Goal: Communication & Community: Answer question/provide support

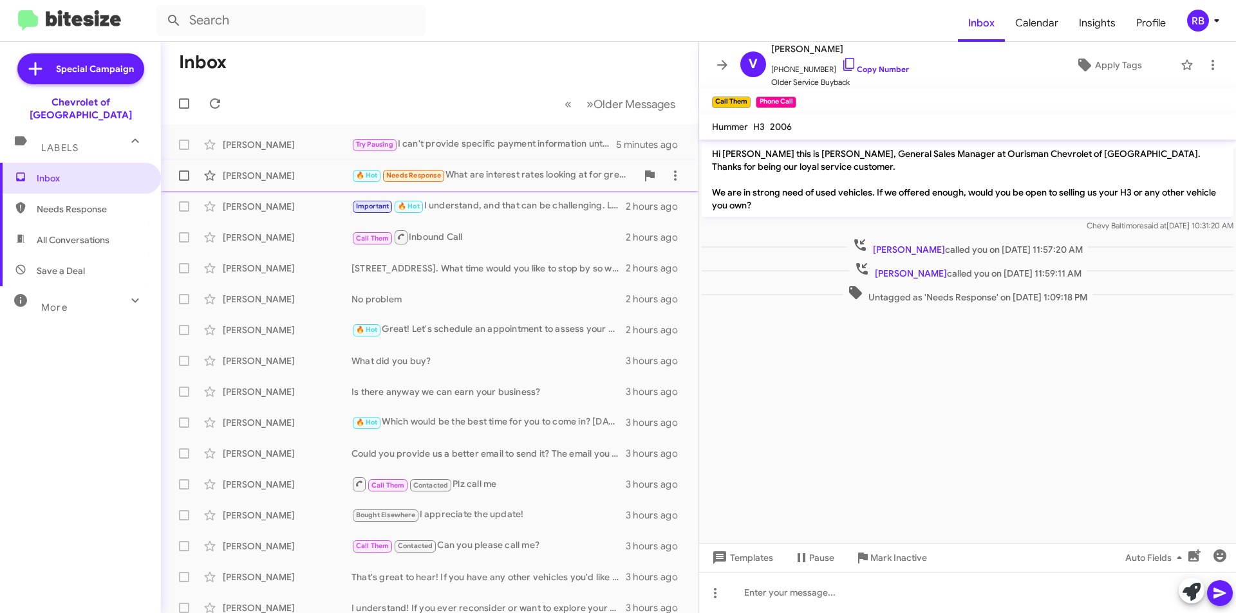
click at [524, 177] on div "🔥 Hot Needs Response What are interest rates looking at for great credit?" at bounding box center [493, 175] width 285 height 15
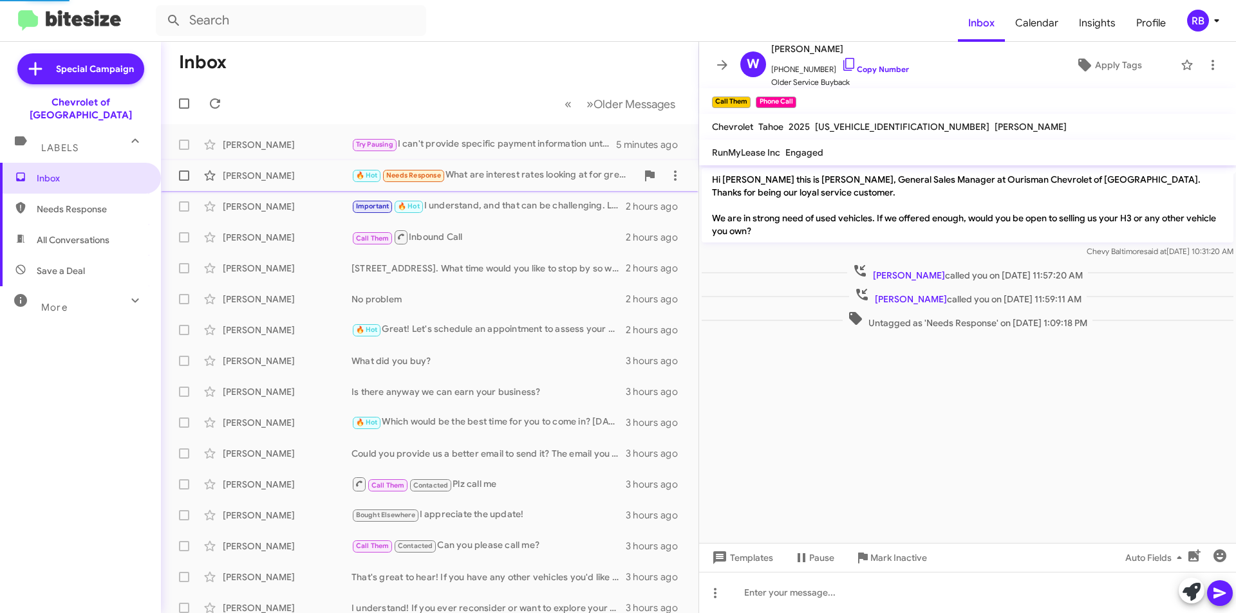
scroll to position [148, 0]
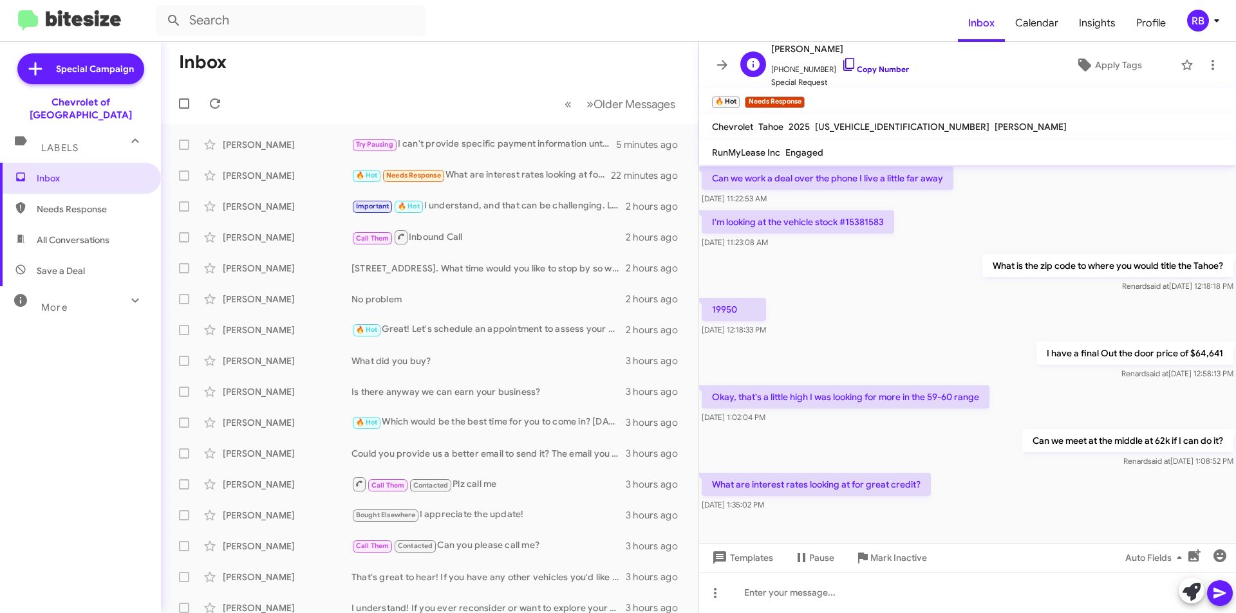
click at [879, 69] on link "Copy Number" at bounding box center [875, 69] width 68 height 10
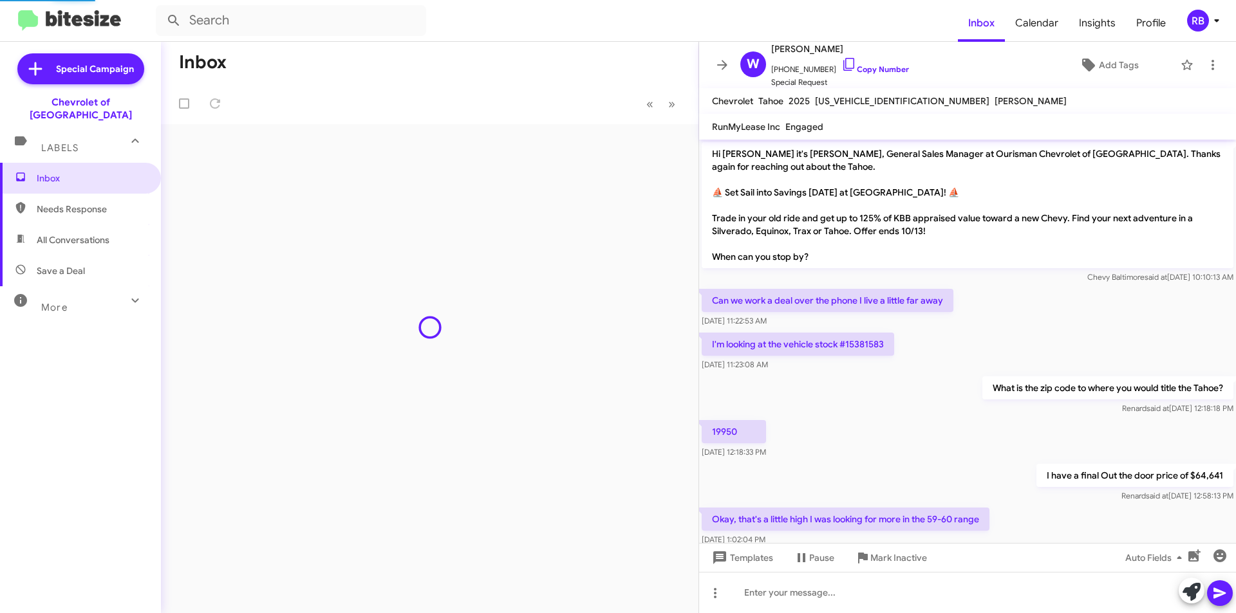
scroll to position [122, 0]
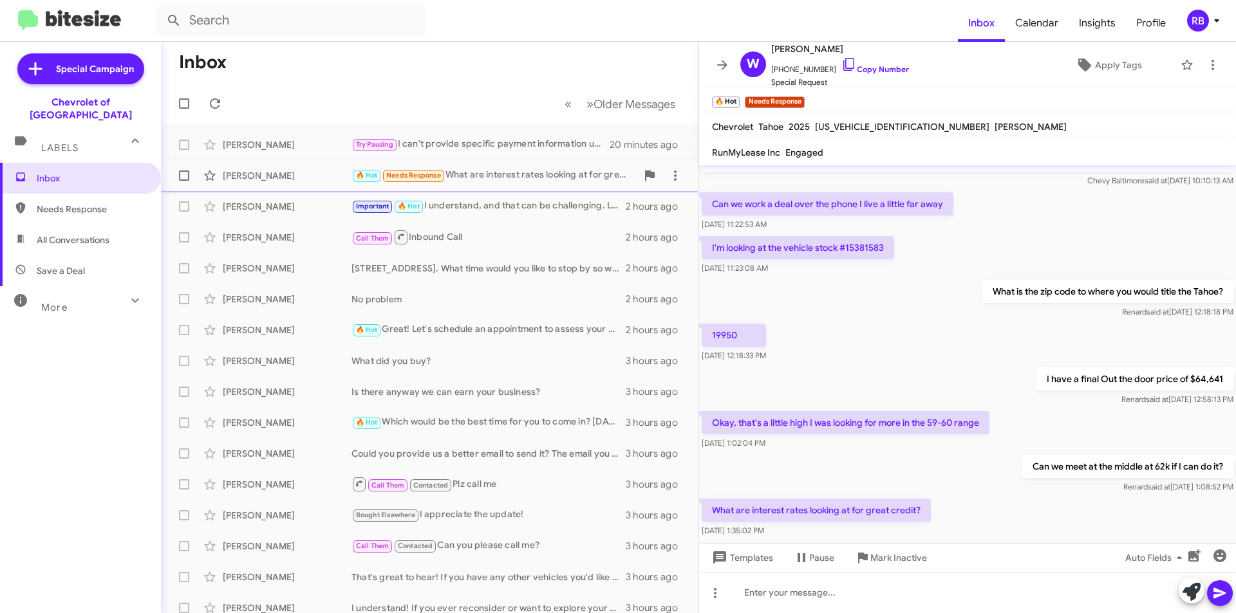
click at [527, 177] on div "🔥 Hot Needs Response What are interest rates looking at for great credit?" at bounding box center [493, 175] width 285 height 15
click at [880, 70] on link "Copy Number" at bounding box center [875, 69] width 68 height 10
click at [801, 601] on div at bounding box center [967, 592] width 537 height 41
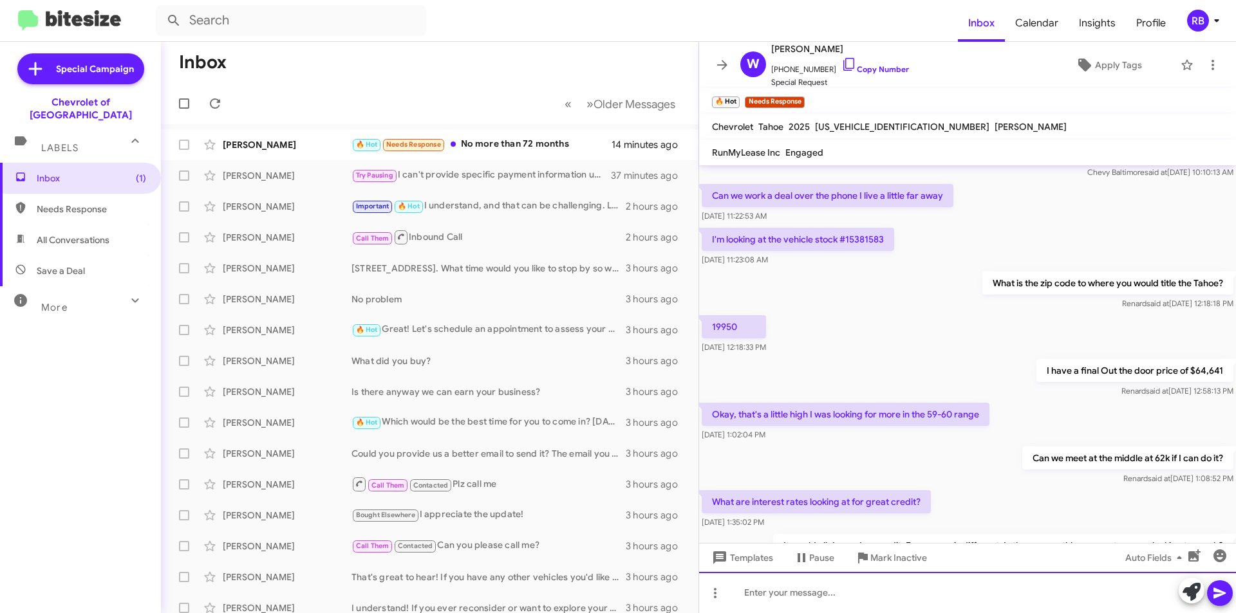
scroll to position [0, 0]
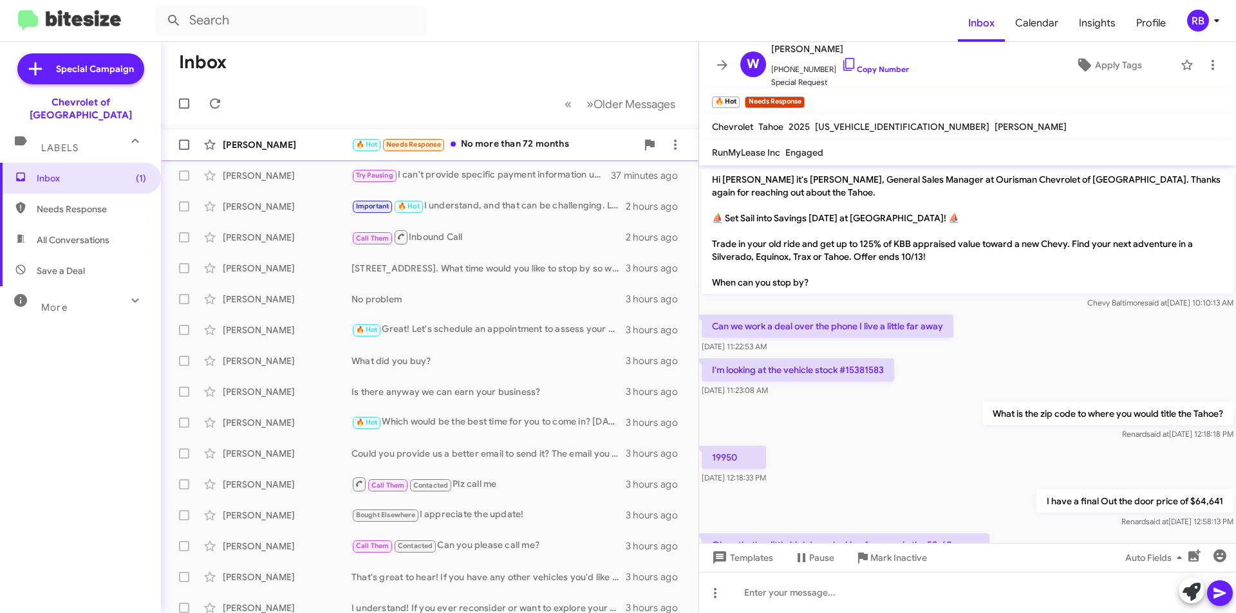
click at [596, 144] on div "🔥 Hot Needs Response No more than 72 months" at bounding box center [493, 144] width 285 height 15
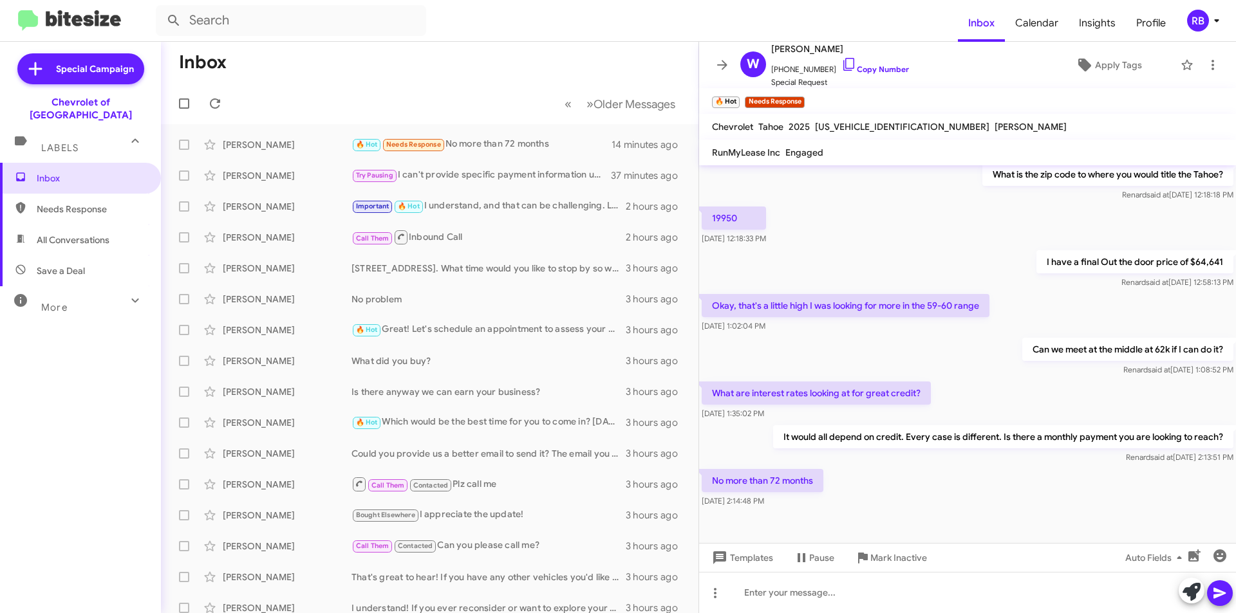
scroll to position [242, 0]
click at [877, 68] on link "Copy Number" at bounding box center [875, 69] width 68 height 10
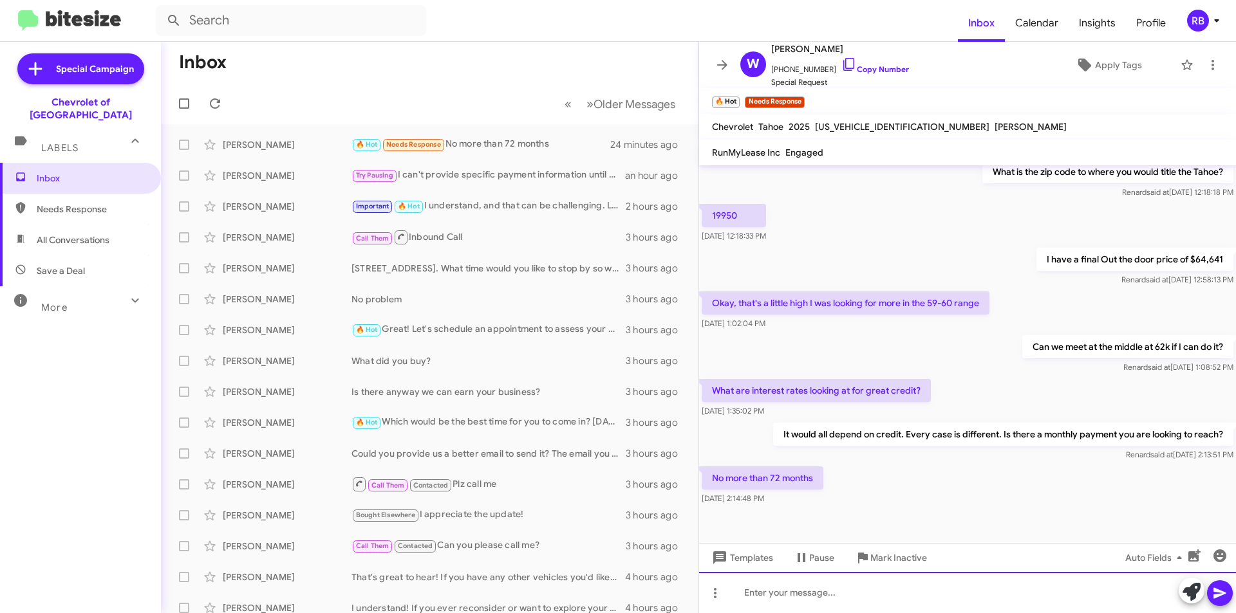
click at [783, 585] on div at bounding box center [967, 592] width 537 height 41
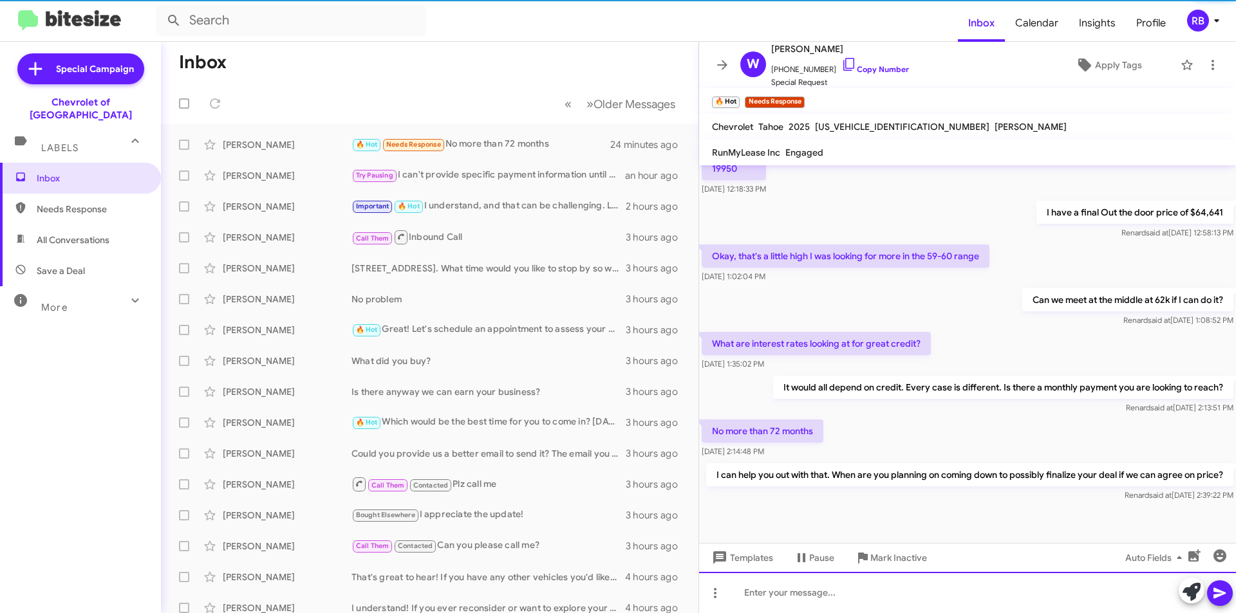
scroll to position [302, 0]
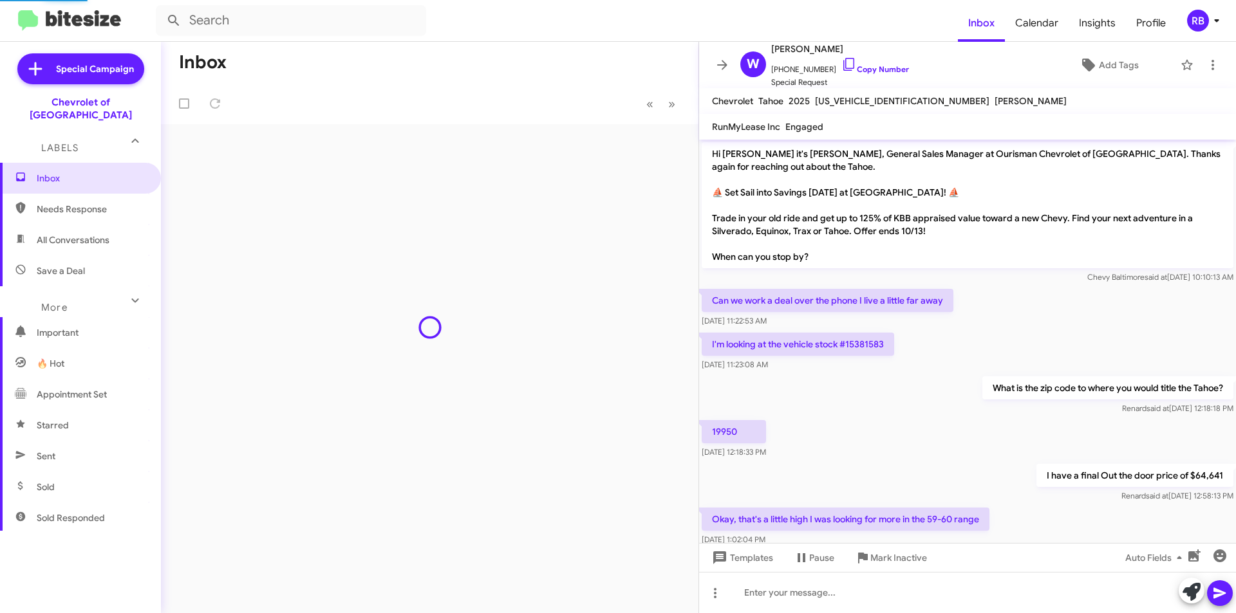
scroll to position [276, 0]
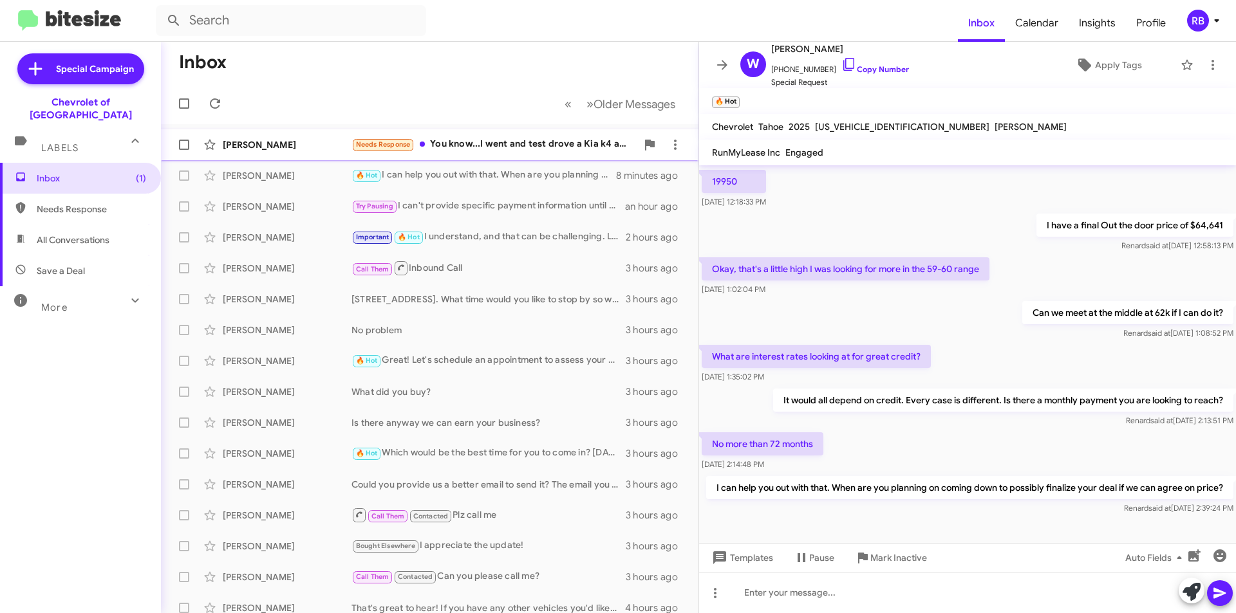
click at [521, 142] on div "Needs Response You know...I went and test drove a Kia k4 and we ran the numbers…" at bounding box center [493, 144] width 285 height 15
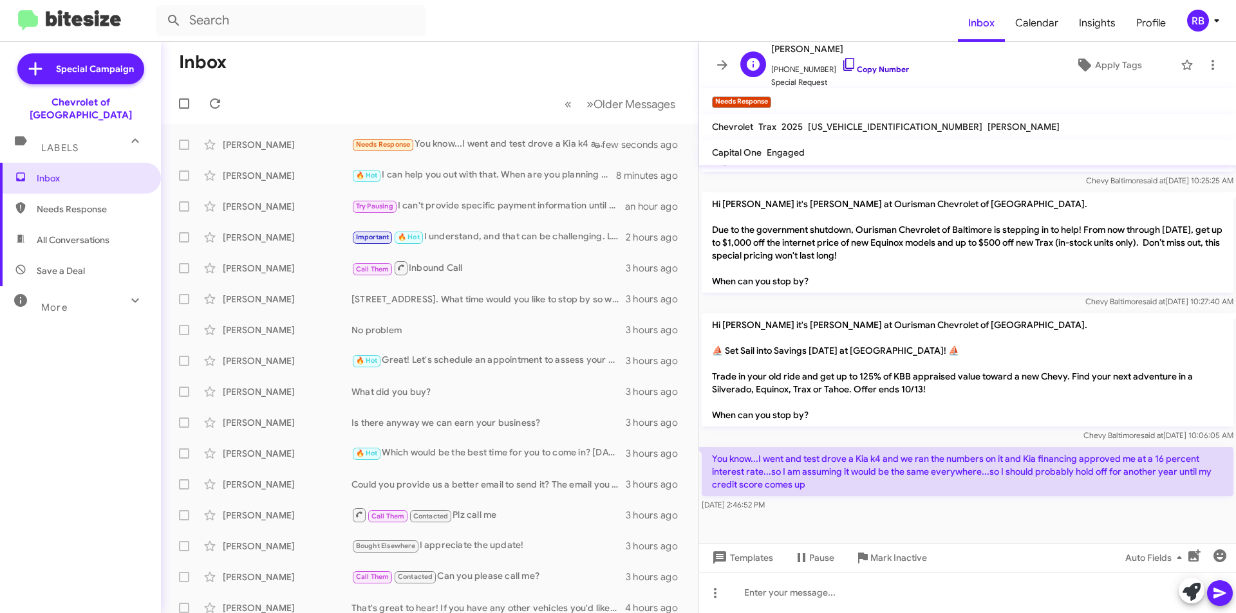
click at [874, 72] on link "Copy Number" at bounding box center [875, 69] width 68 height 10
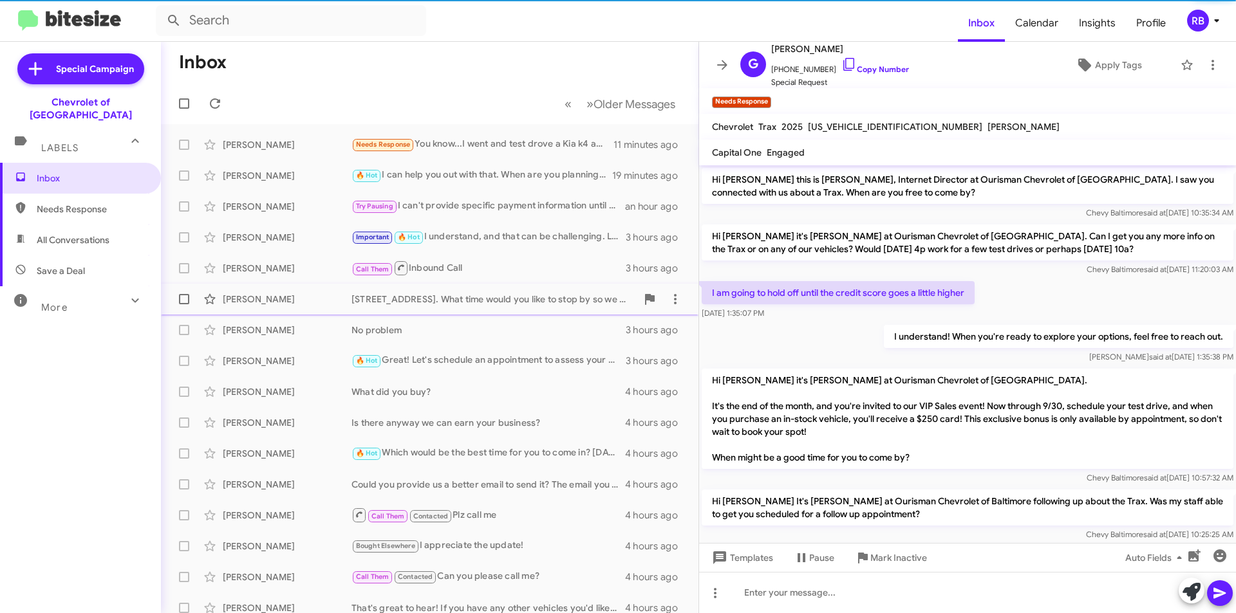
scroll to position [328, 0]
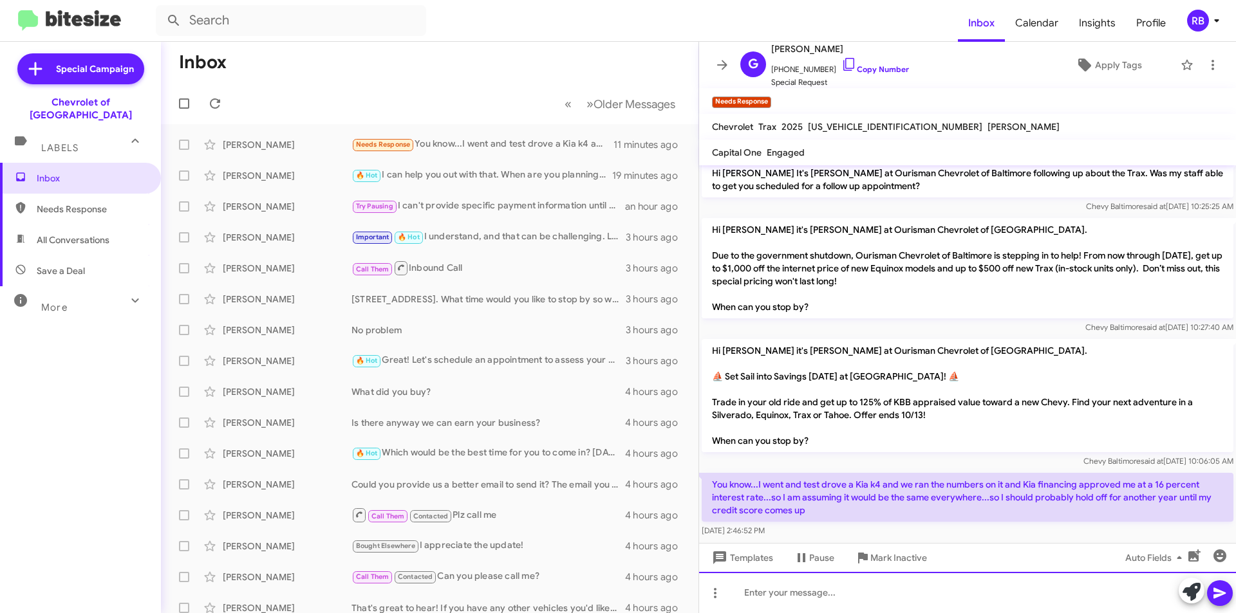
click at [768, 602] on div at bounding box center [967, 592] width 537 height 41
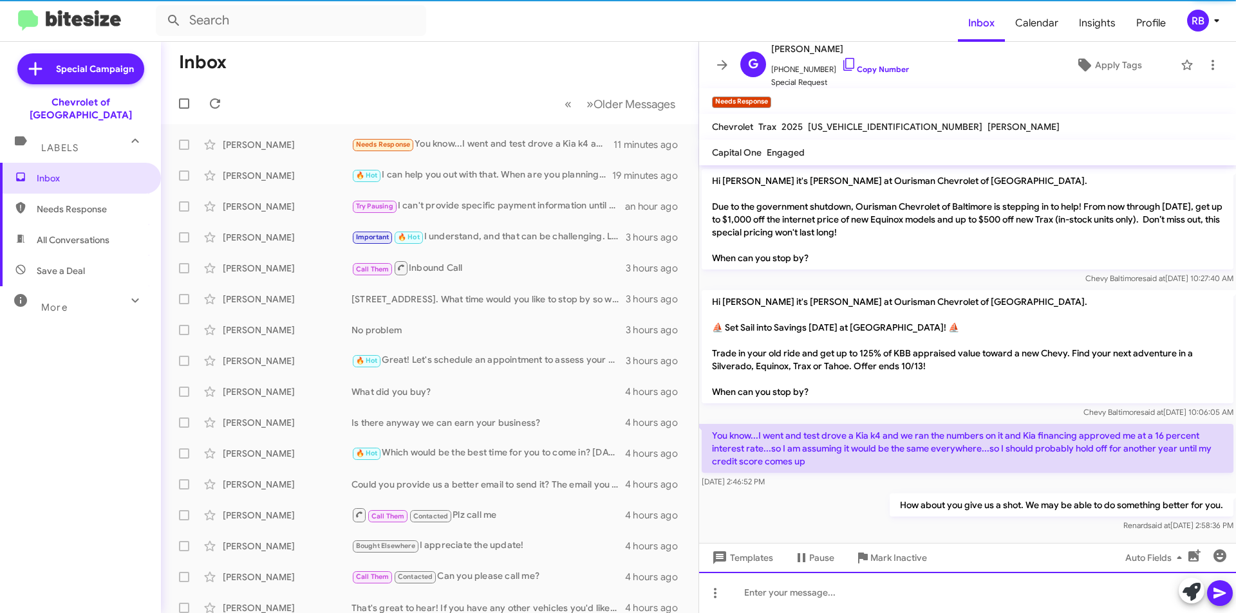
scroll to position [375, 0]
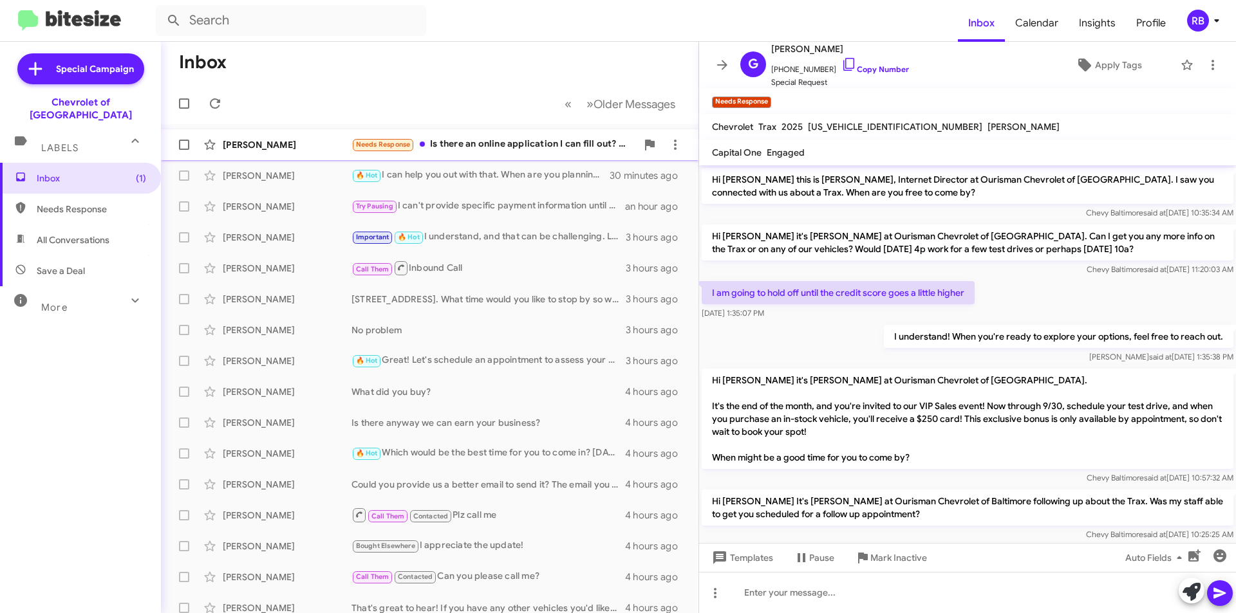
click at [534, 142] on div "Needs Response Is there an online application I can fill out? Apparently if you…" at bounding box center [493, 144] width 285 height 15
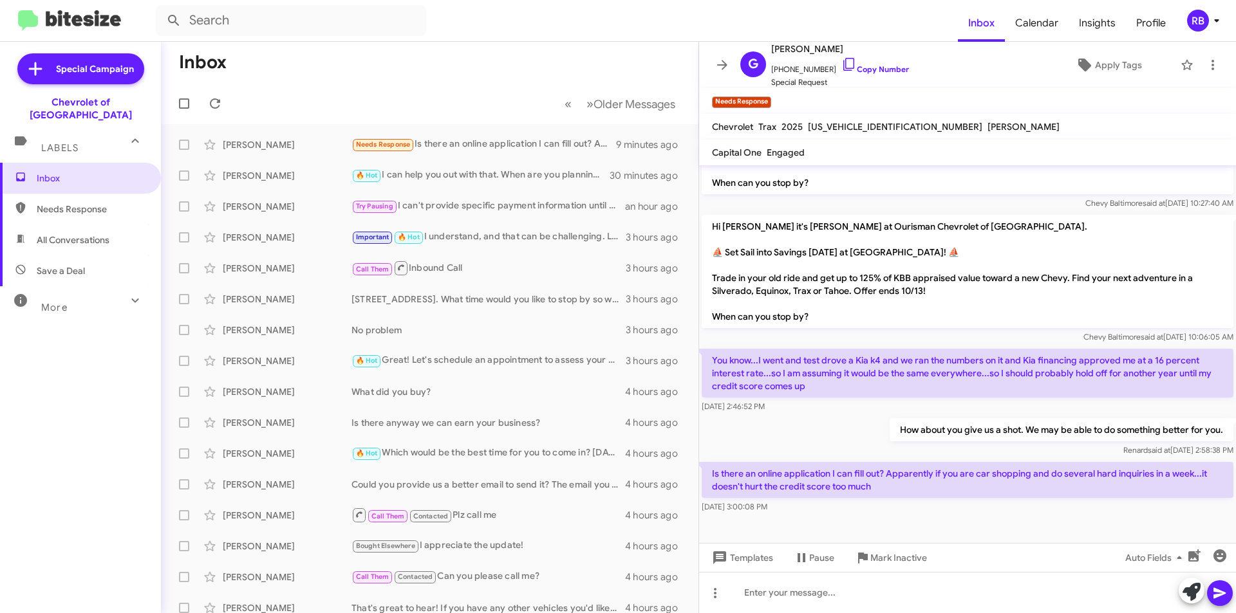
scroll to position [461, 0]
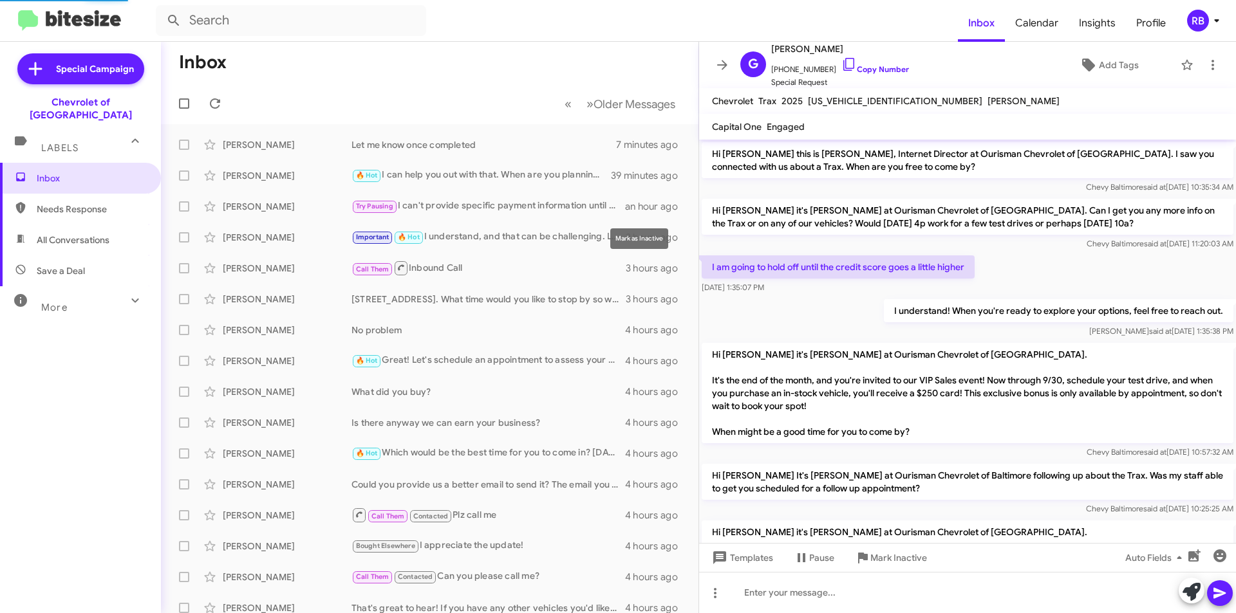
scroll to position [529, 0]
